Goal: Register for event/course

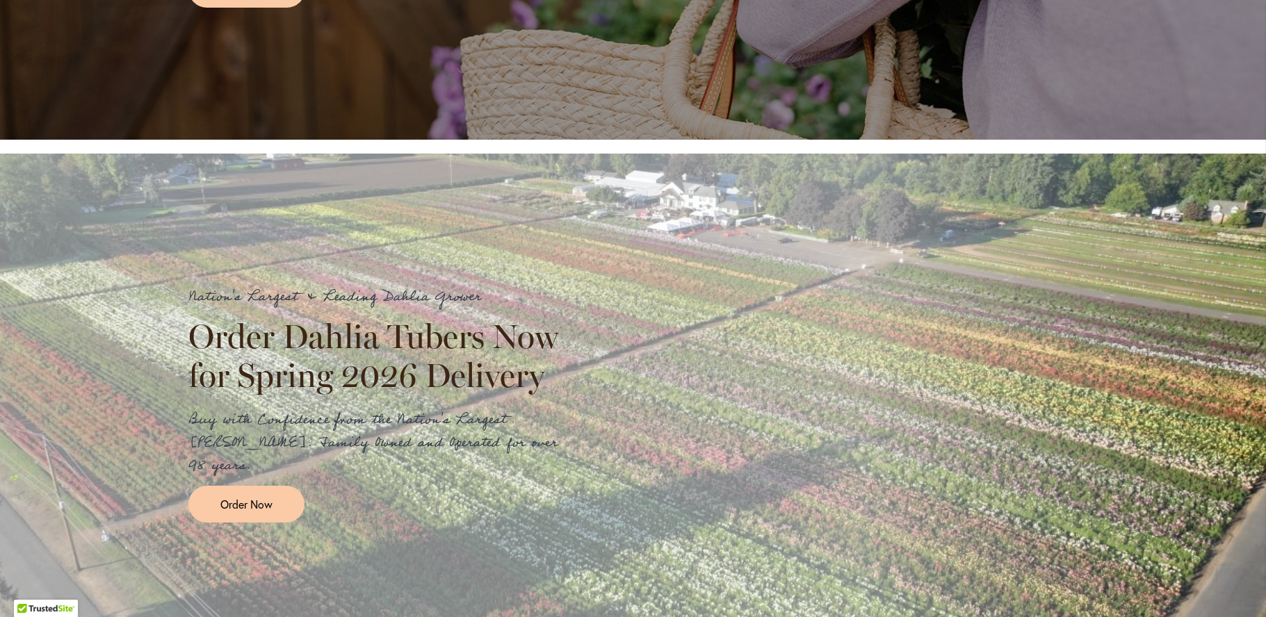
scroll to position [1390, 0]
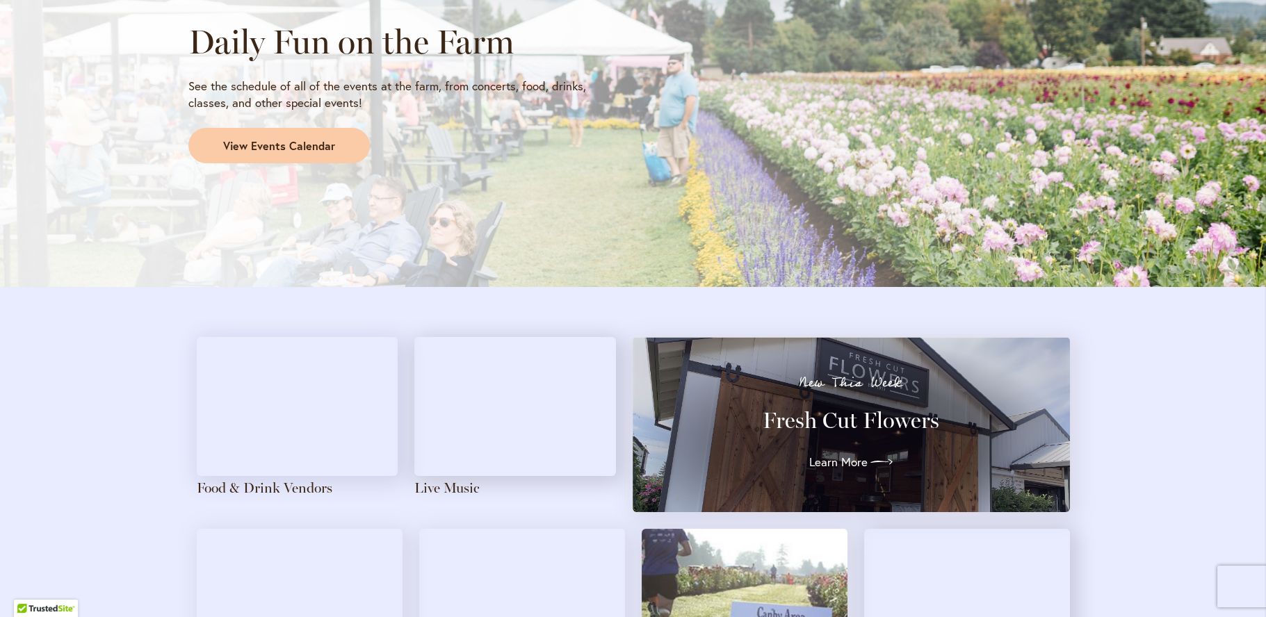
scroll to position [1257, 0]
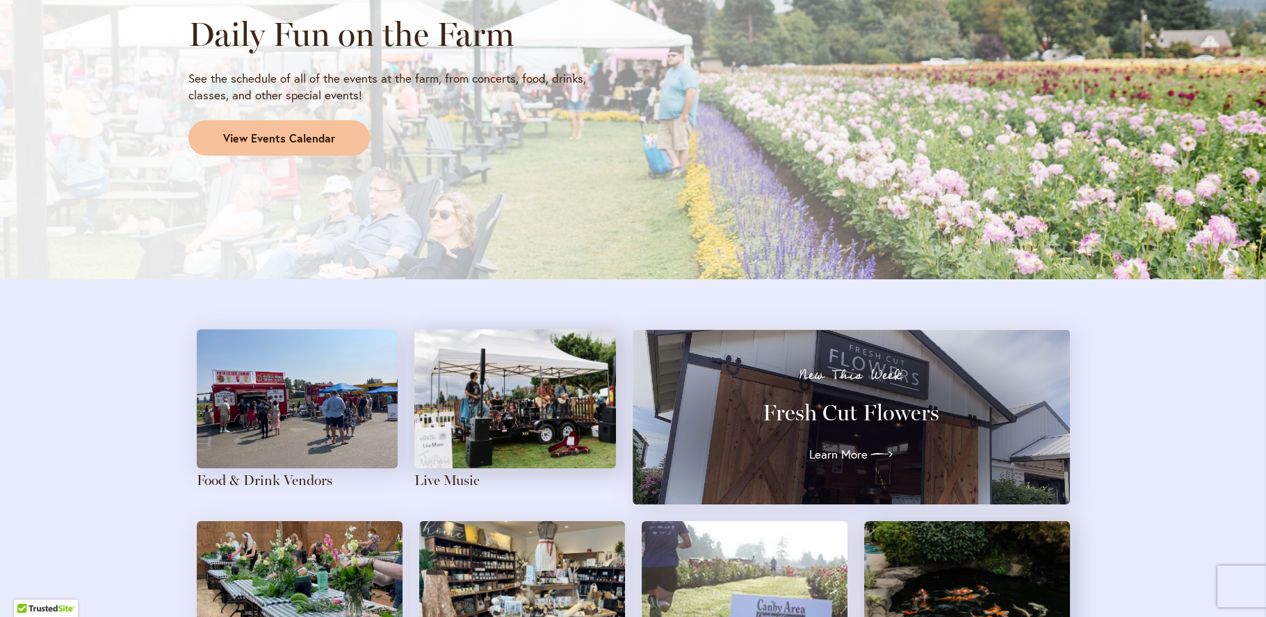
click at [230, 141] on span "View Events Calendar" at bounding box center [279, 139] width 112 height 16
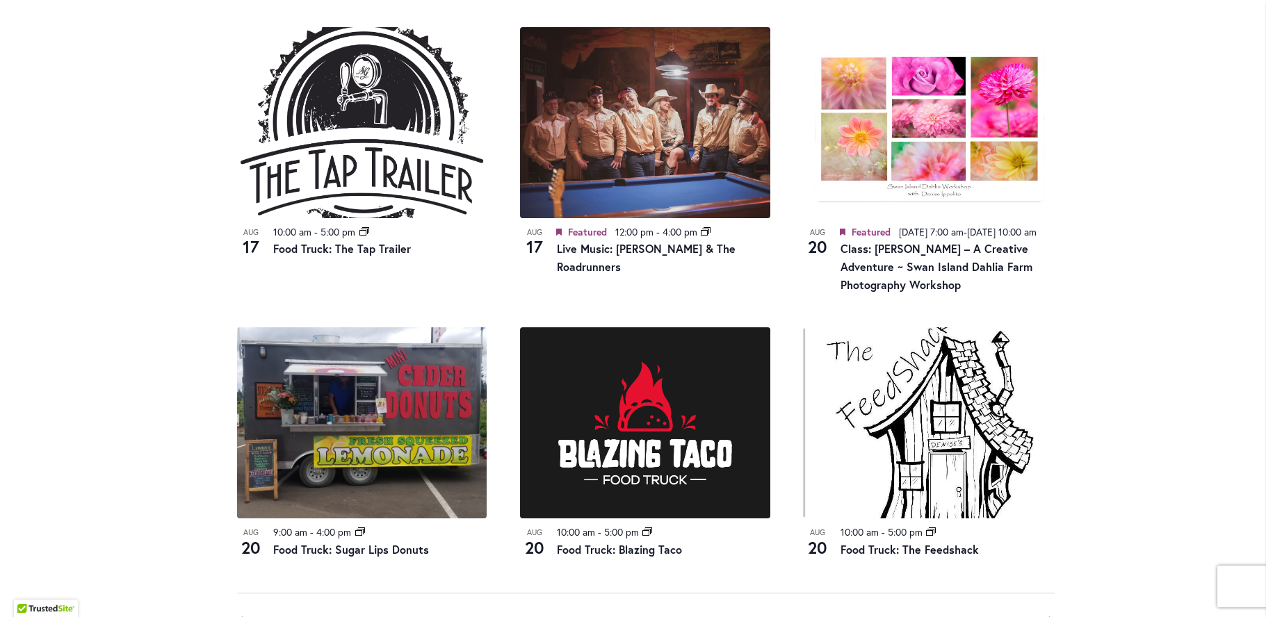
scroll to position [1456, 0]
